Goal: Task Accomplishment & Management: Manage account settings

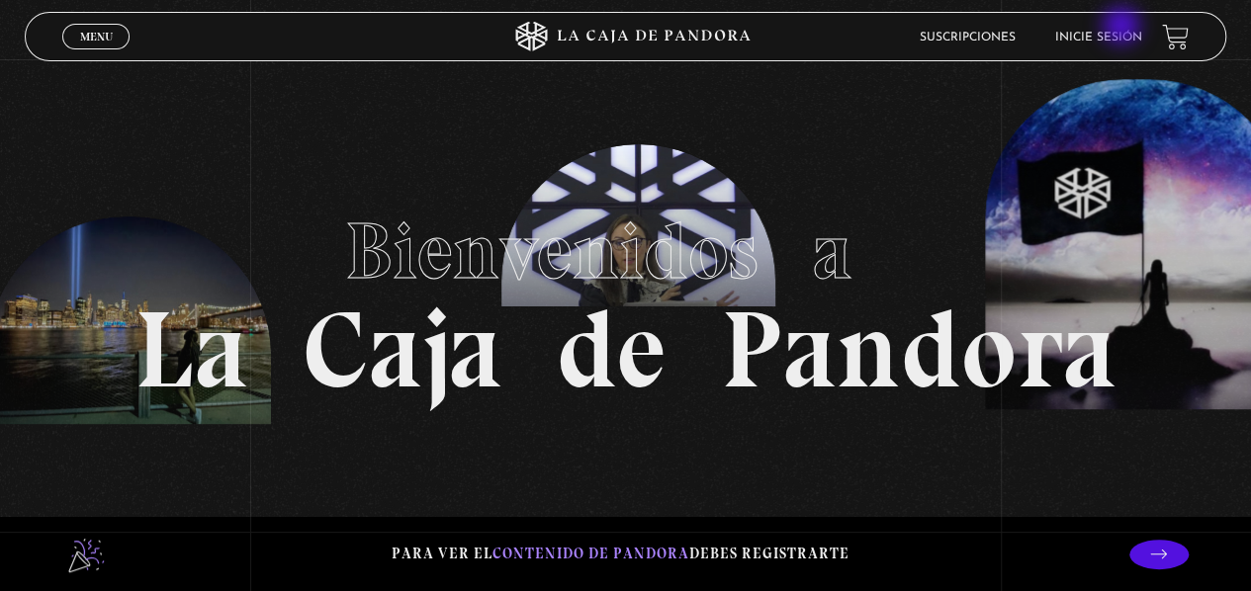
click at [1123, 28] on li "Inicie sesión" at bounding box center [1098, 37] width 87 height 31
click at [1123, 43] on link "Inicie sesión" at bounding box center [1098, 38] width 87 height 12
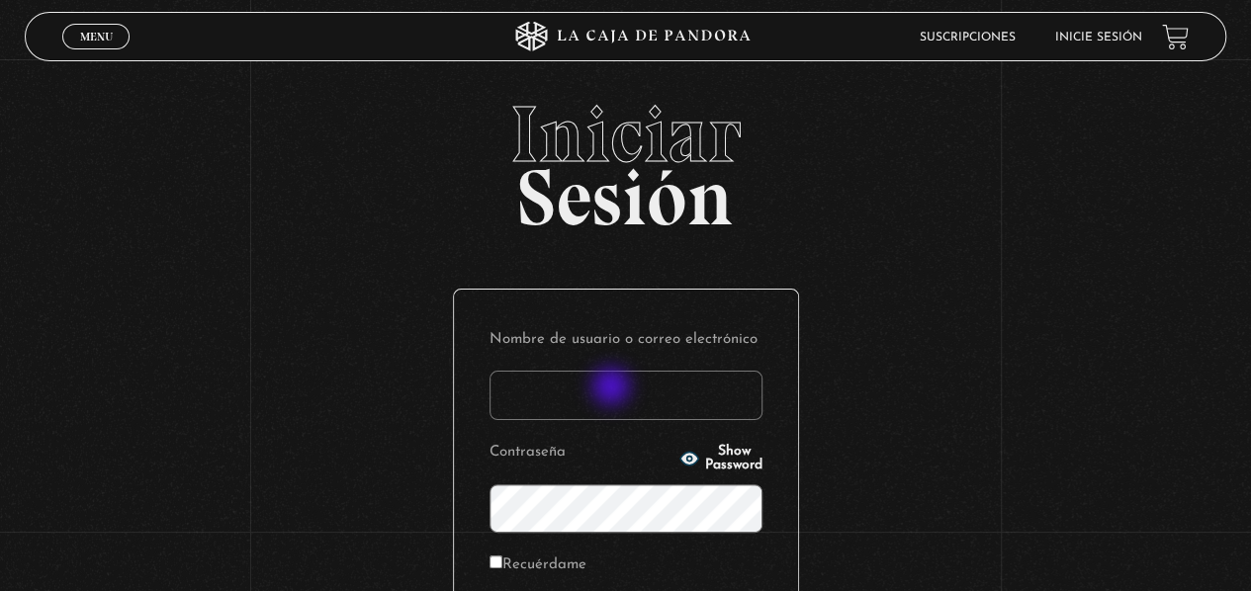
click at [613, 389] on input "Nombre de usuario o correo electrónico" at bounding box center [625, 395] width 273 height 49
type input "naty_juarez14@hotmail.com"
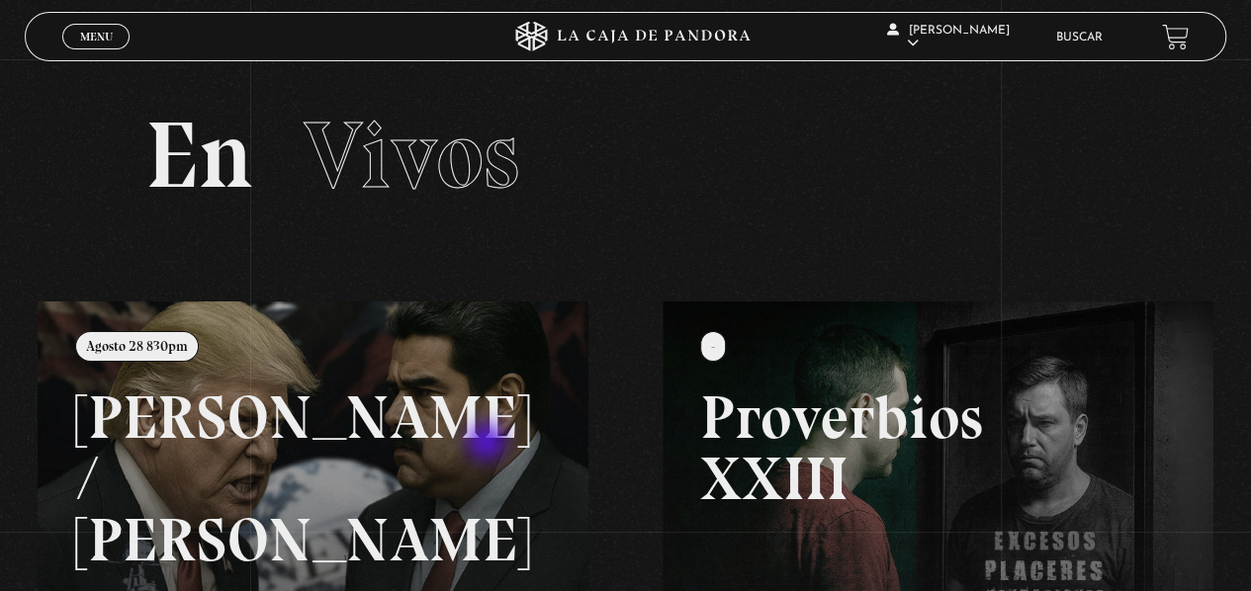
click at [489, 444] on link at bounding box center [663, 597] width 1251 height 591
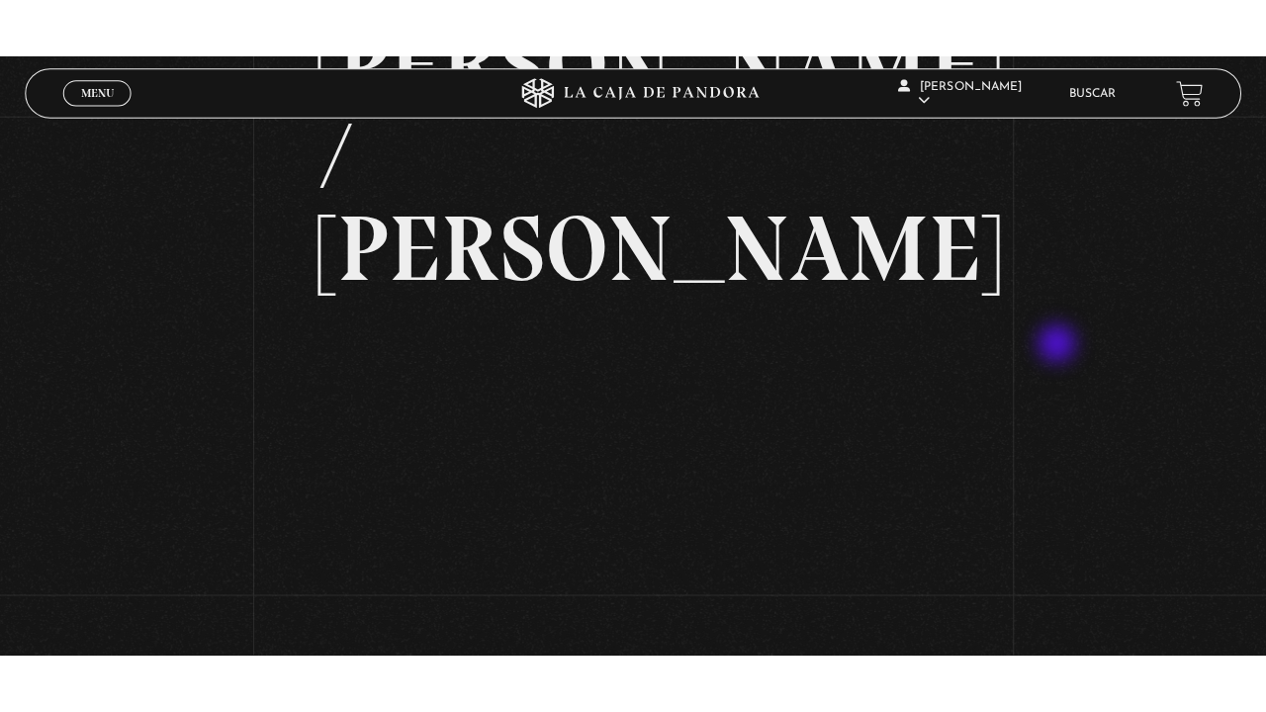
scroll to position [297, 0]
